Goal: Transaction & Acquisition: Subscribe to service/newsletter

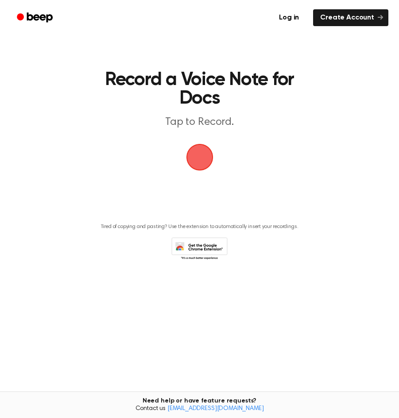
click at [204, 156] on span "button" at bounding box center [199, 157] width 25 height 25
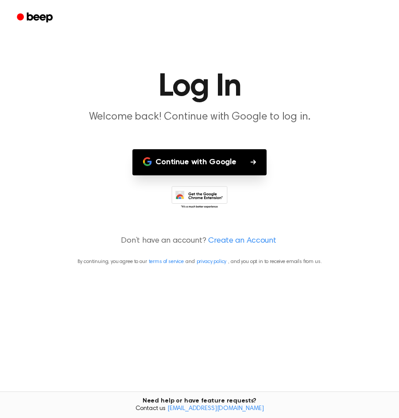
click at [254, 163] on icon "button" at bounding box center [253, 162] width 5 height 5
click at [255, 161] on icon "button" at bounding box center [253, 162] width 5 height 5
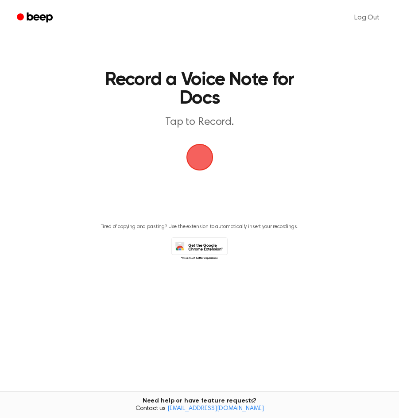
click at [190, 145] on span "button" at bounding box center [199, 157] width 25 height 25
click at [203, 152] on span "button" at bounding box center [199, 157] width 25 height 25
click at [369, 17] on link "Log Out" at bounding box center [367, 17] width 43 height 21
click at [335, 17] on link "Create Account" at bounding box center [350, 17] width 75 height 17
click at [316, 37] on main "Record a Voice Note for Docs Tap to Record. Tired of copying and pasting? Use t…" at bounding box center [199, 188] width 399 height 376
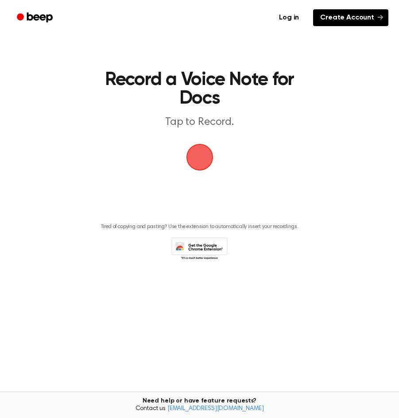
click at [376, 16] on link "Create Account" at bounding box center [350, 17] width 75 height 17
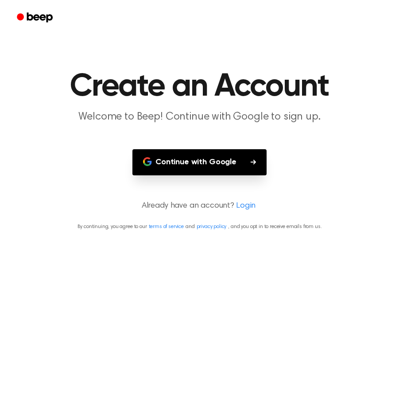
click at [254, 161] on icon "button" at bounding box center [253, 162] width 5 height 5
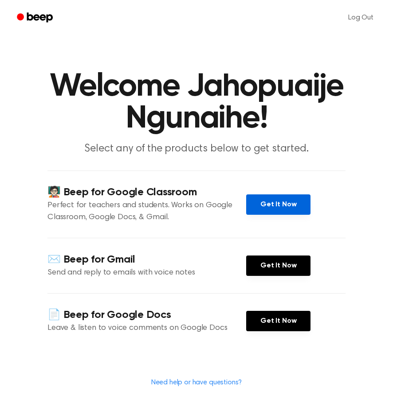
click at [269, 208] on link "Get It Now" at bounding box center [278, 205] width 64 height 20
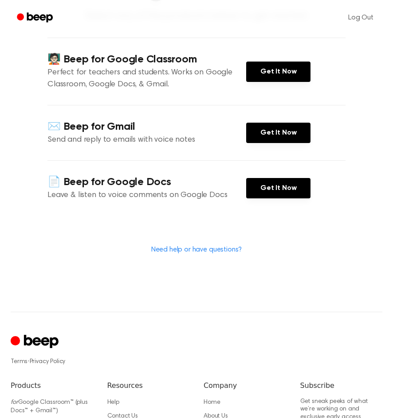
scroll to position [238, 0]
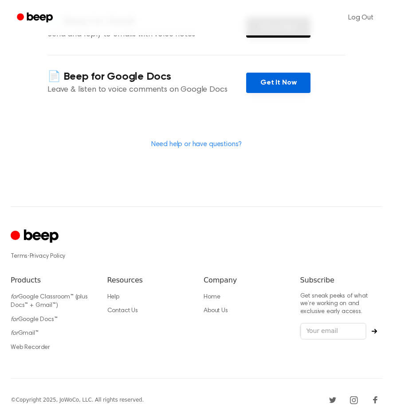
click at [267, 86] on link "Get It Now" at bounding box center [278, 83] width 64 height 20
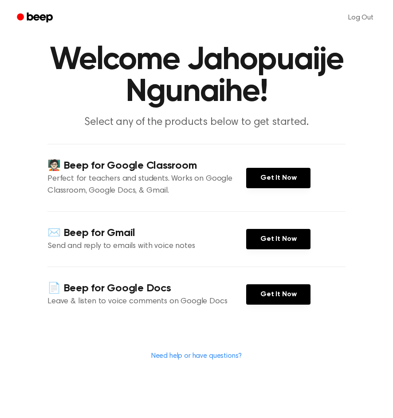
scroll to position [0, 0]
